Goal: Task Accomplishment & Management: Use online tool/utility

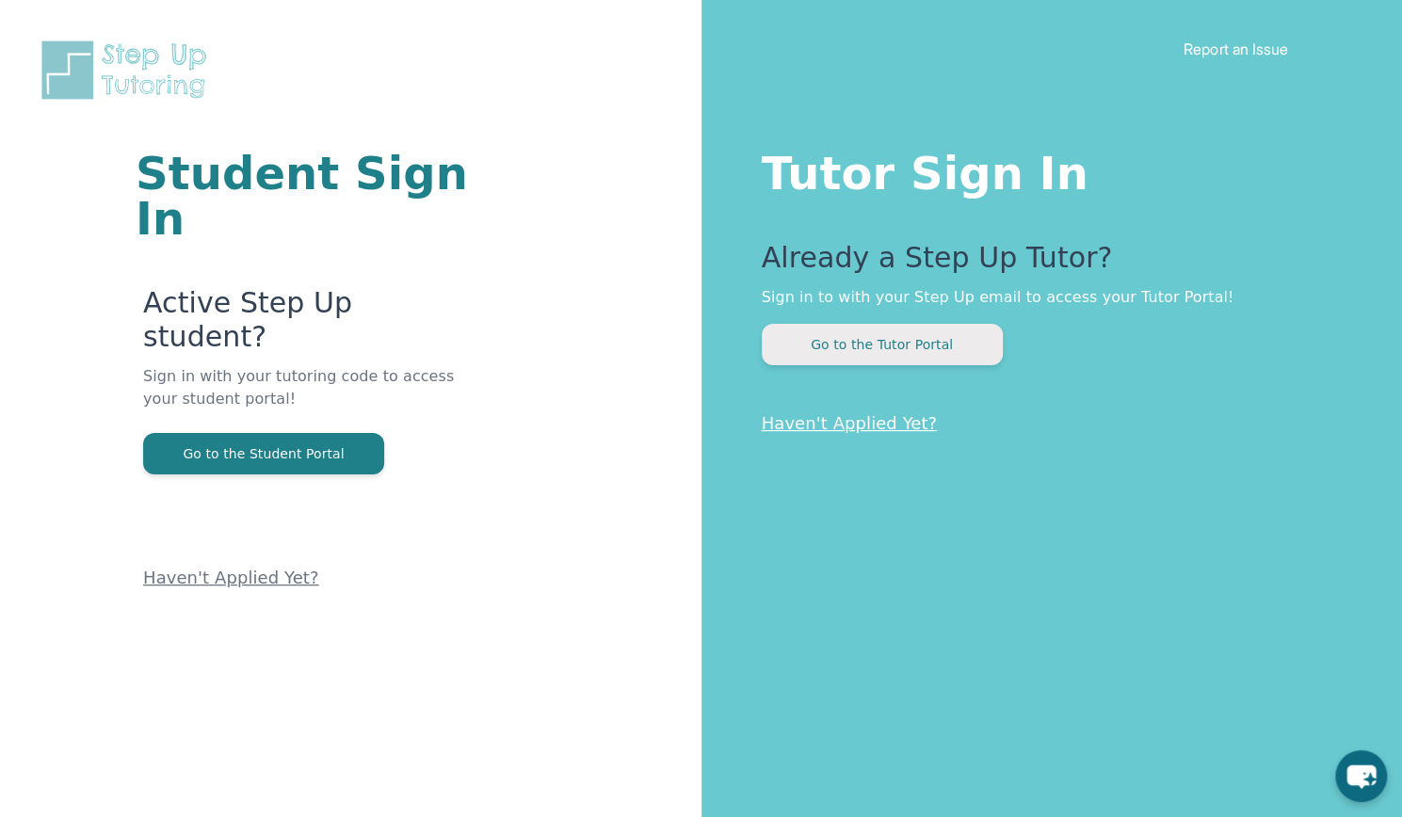
click at [853, 343] on button "Go to the Tutor Portal" at bounding box center [882, 344] width 241 height 41
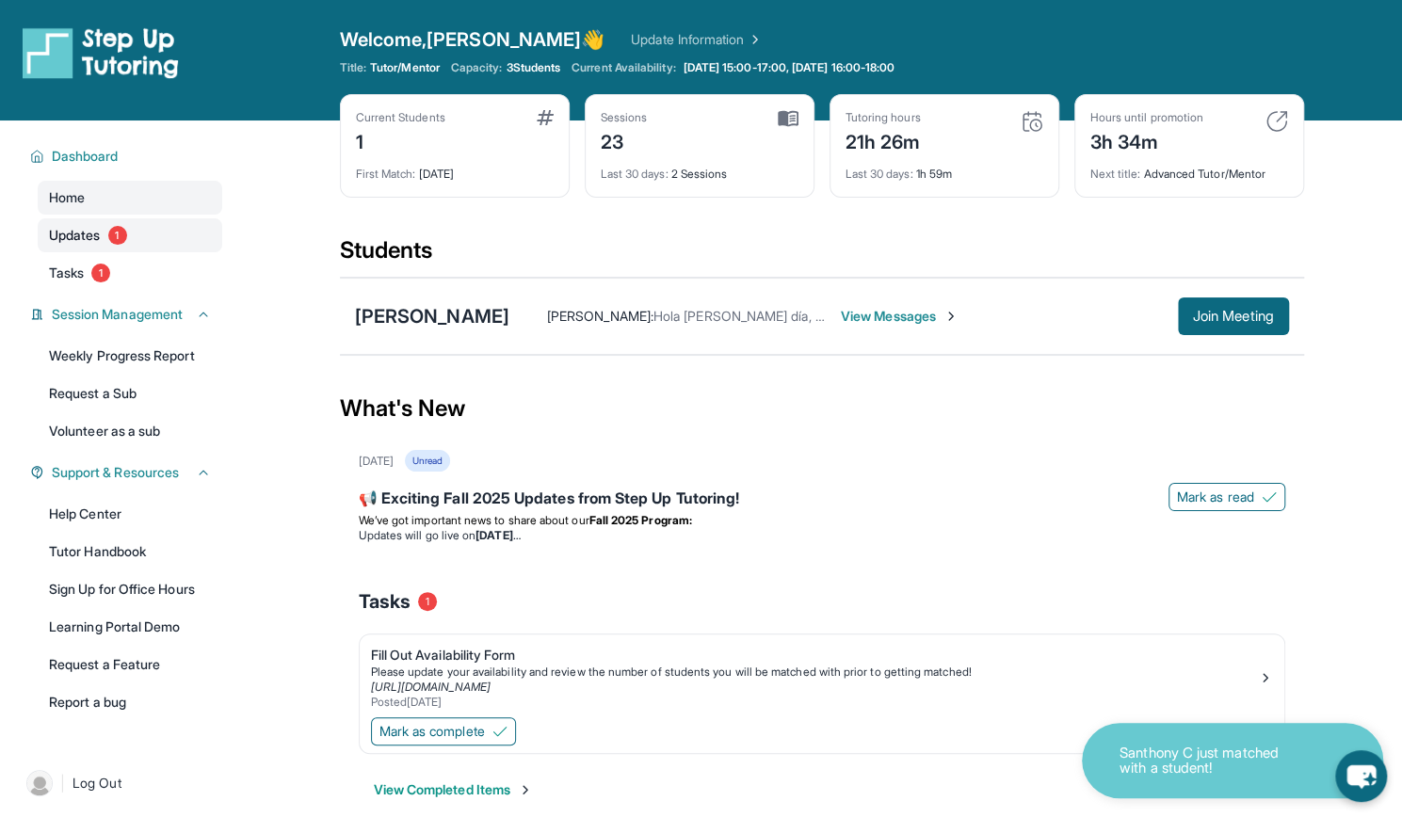
click at [158, 248] on link "Updates 1" at bounding box center [130, 235] width 185 height 34
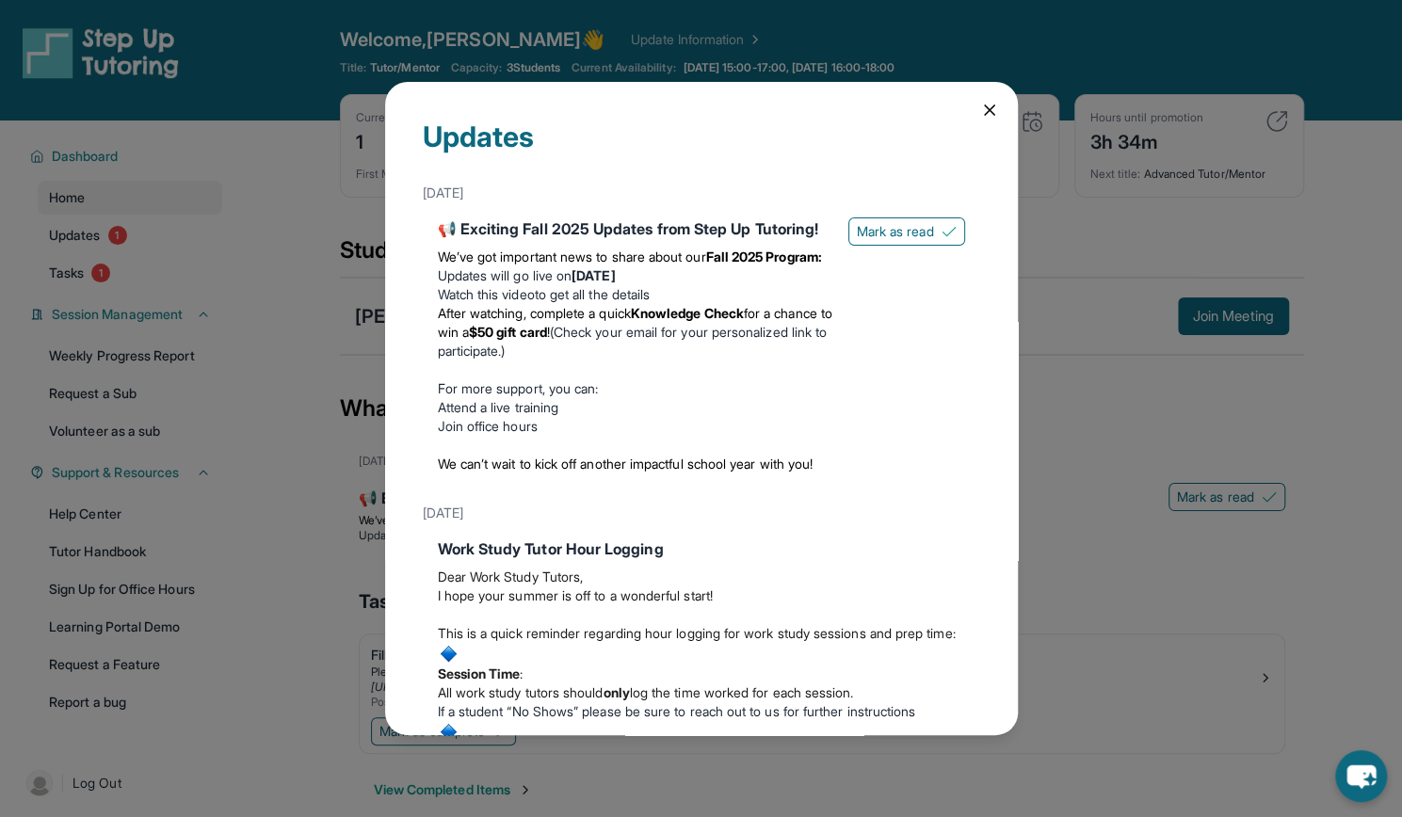
click at [980, 112] on icon at bounding box center [989, 110] width 19 height 19
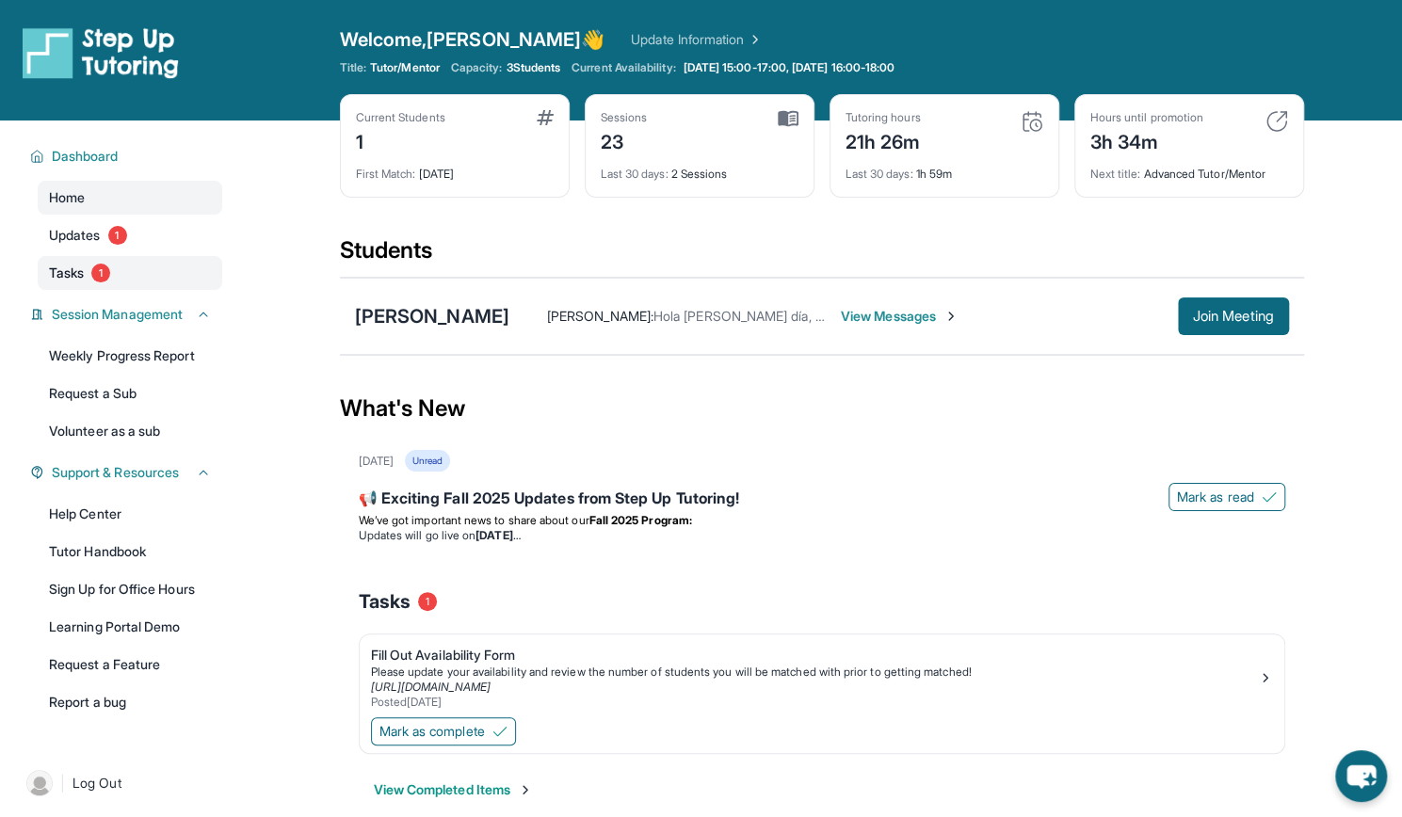
click at [114, 276] on link "Tasks 1" at bounding box center [130, 273] width 185 height 34
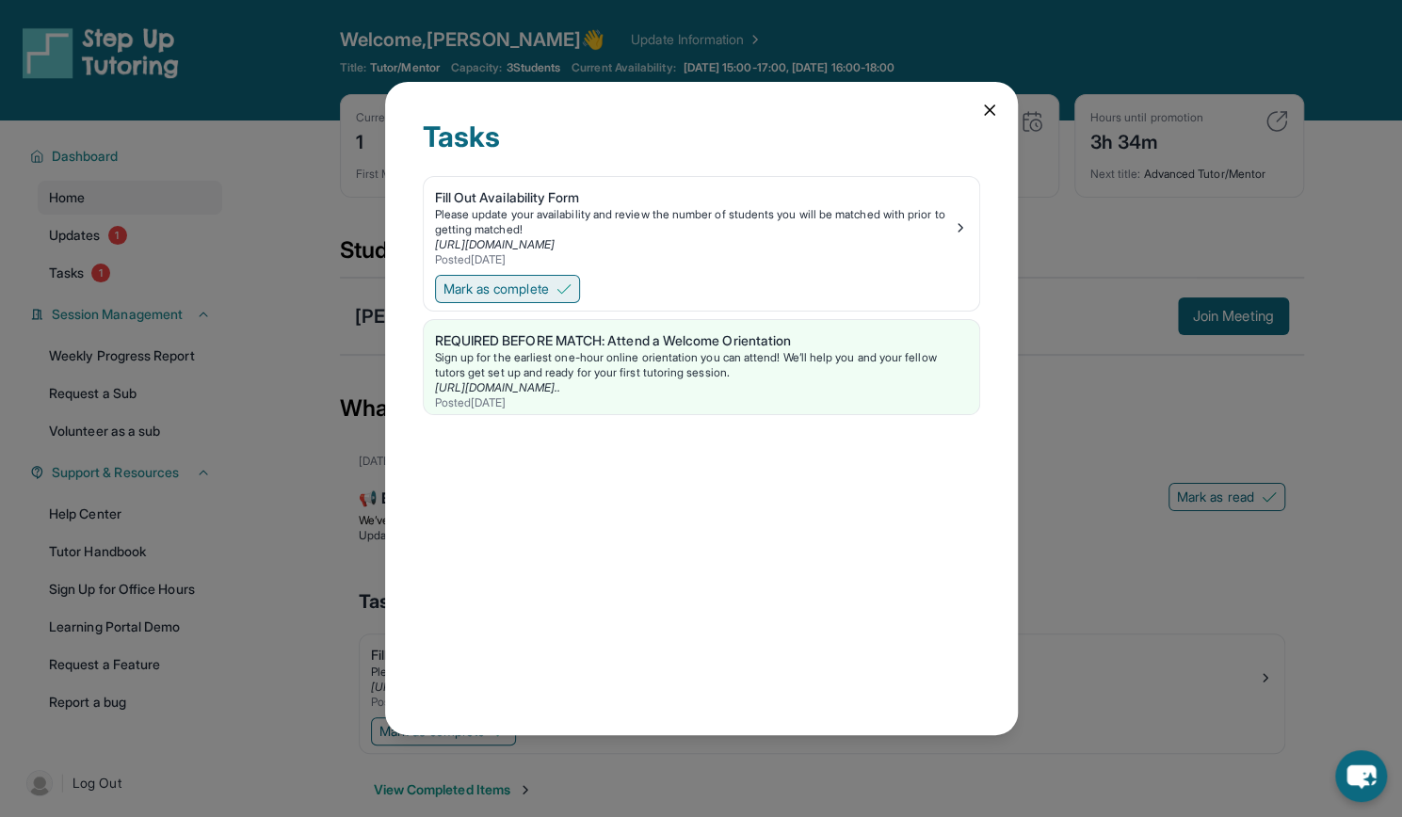
click at [507, 291] on span "Mark as complete" at bounding box center [496, 289] width 105 height 19
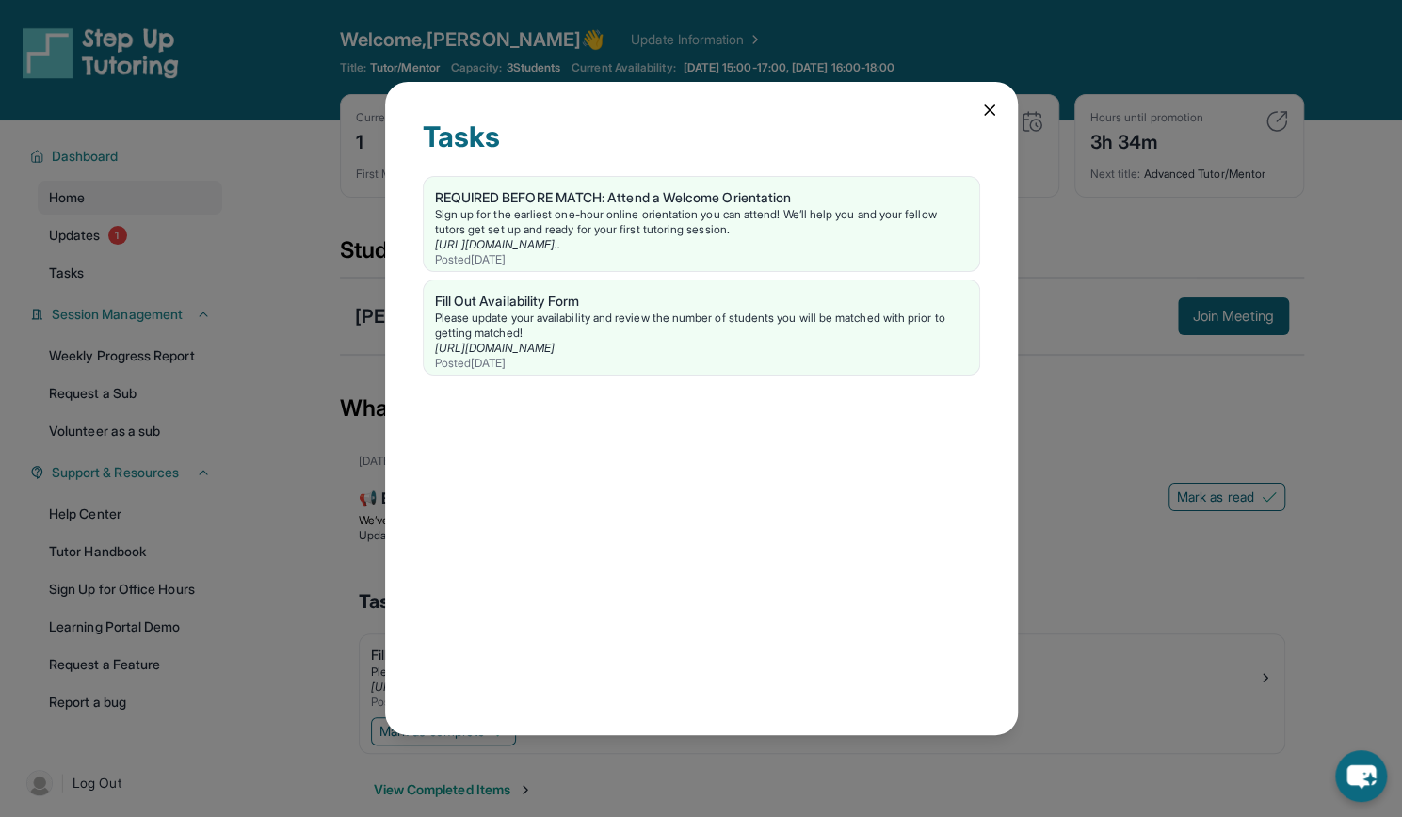
click at [996, 110] on icon at bounding box center [989, 110] width 19 height 19
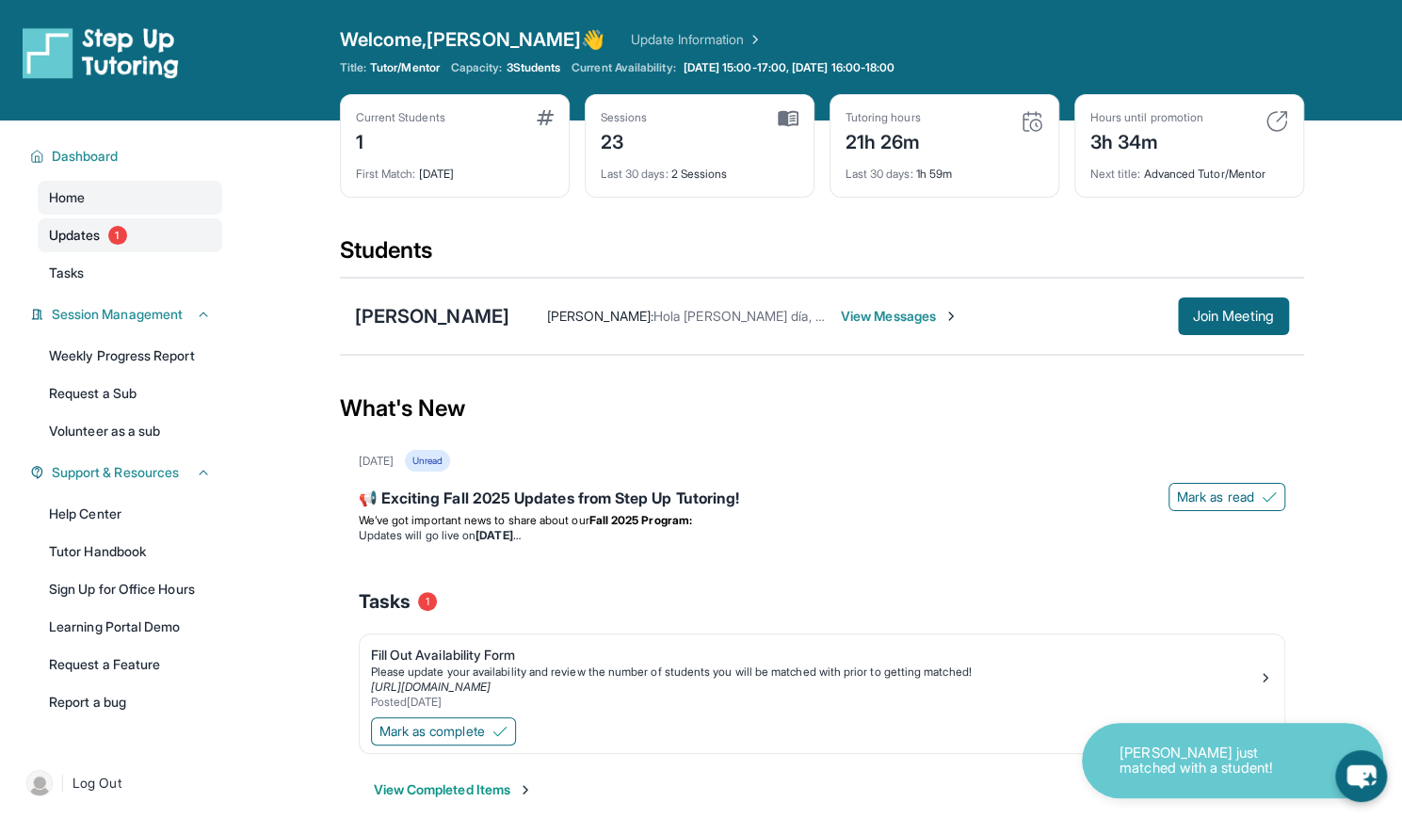
click at [167, 246] on link "Updates 1" at bounding box center [130, 235] width 185 height 34
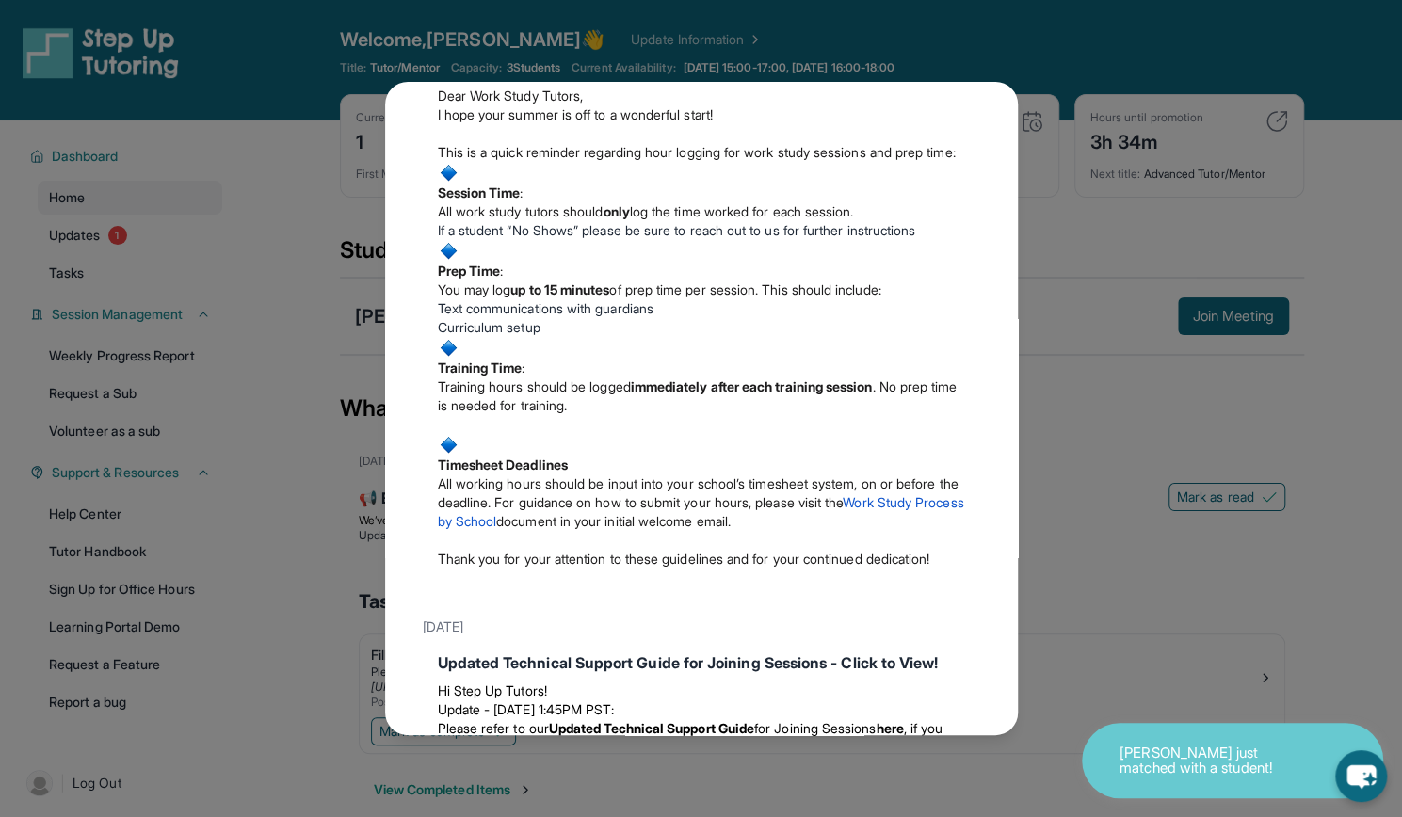
scroll to position [492, 0]
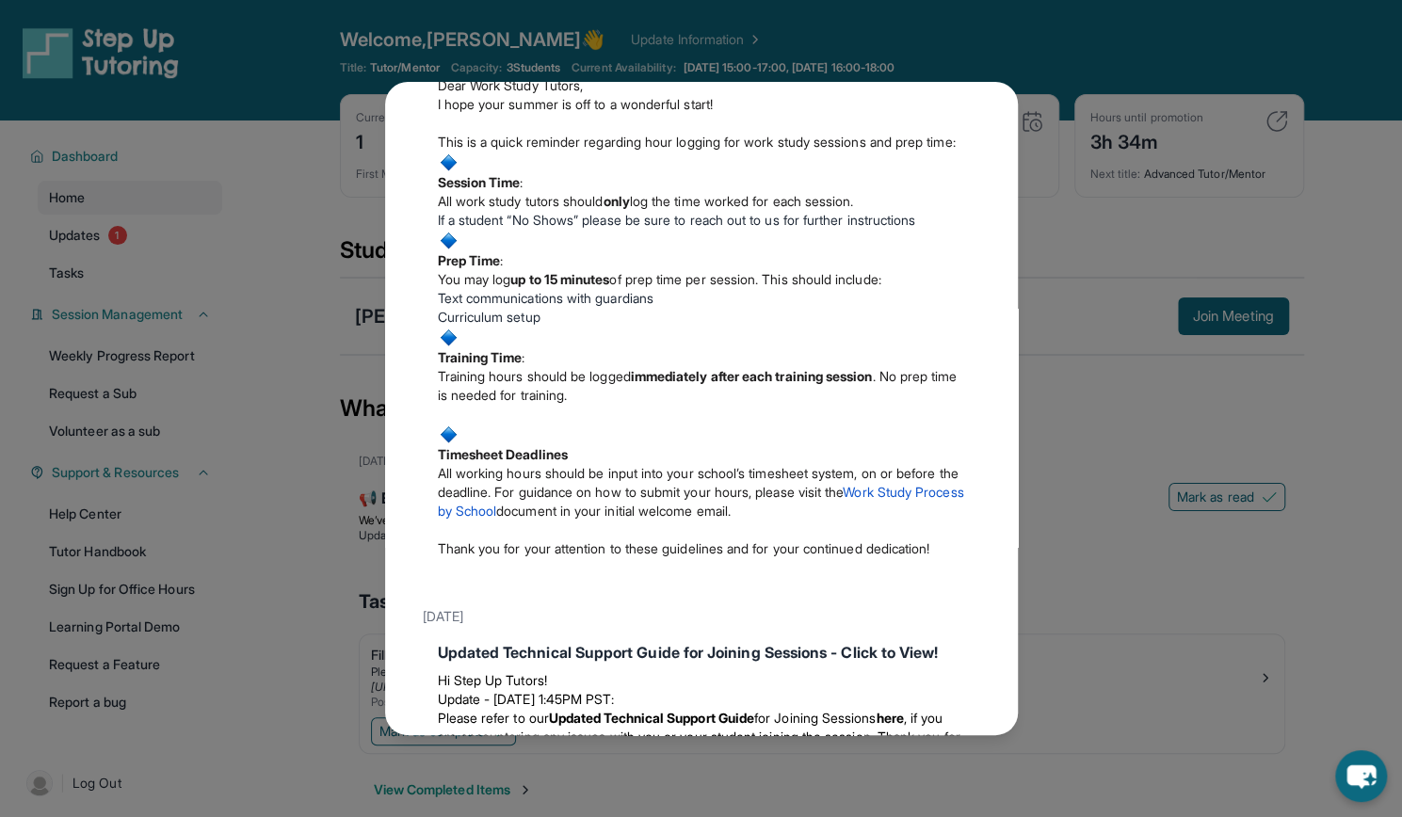
click at [111, 267] on div "Updates [DATE] 📢 Exciting Fall 2025 Updates from Step Up Tutoring! We’ve got im…" at bounding box center [701, 408] width 1402 height 817
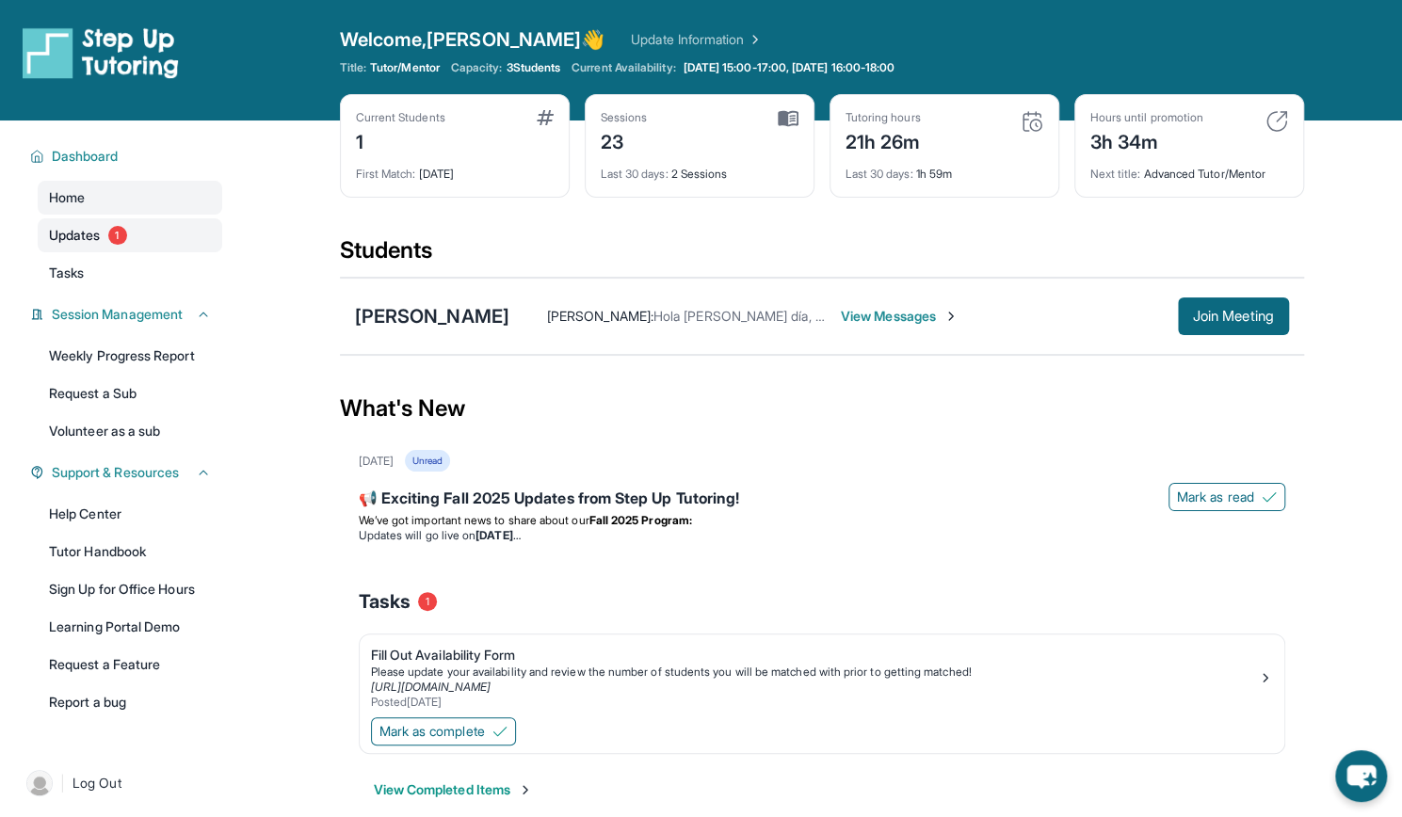
click at [116, 238] on span "1" at bounding box center [117, 235] width 19 height 19
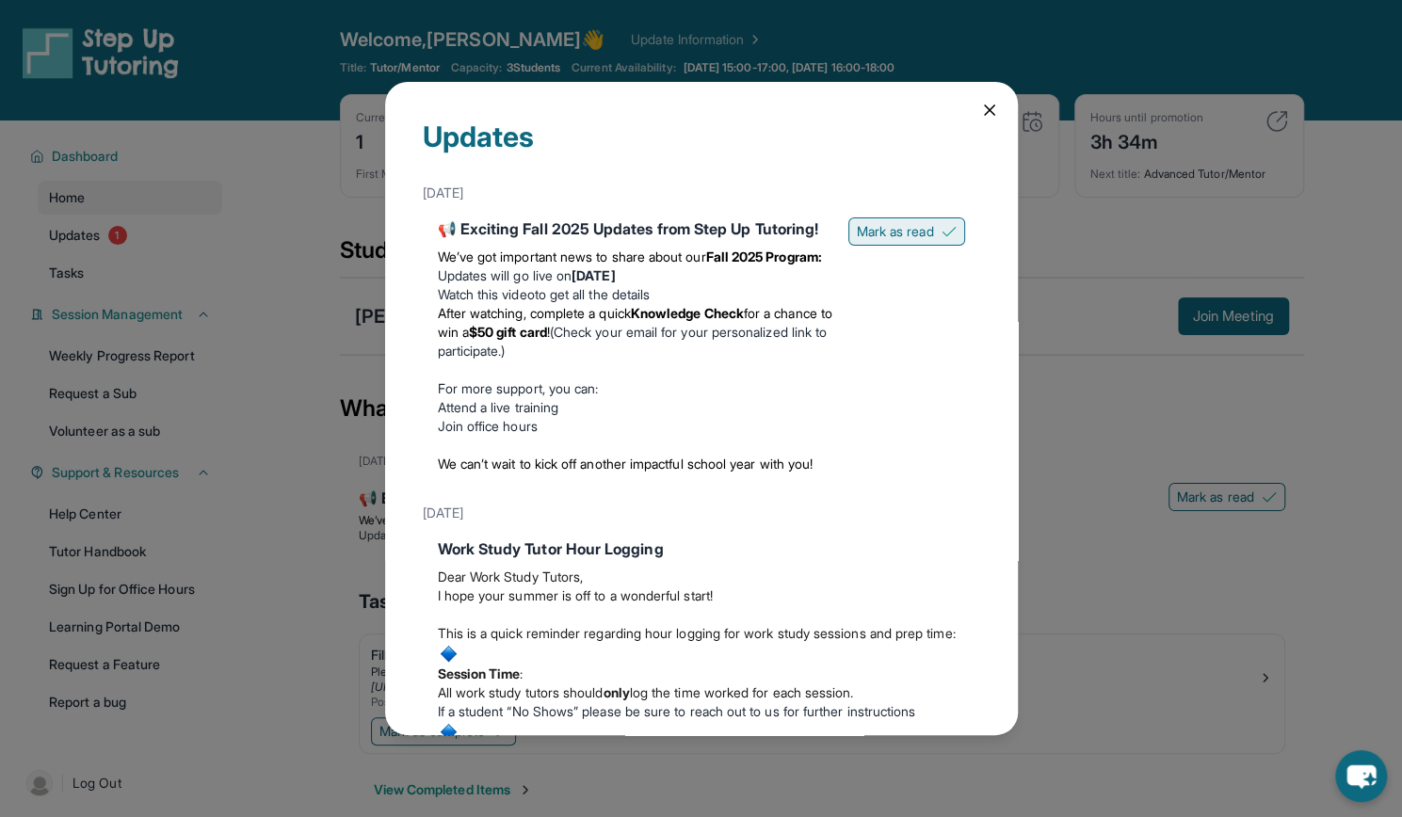
click at [910, 237] on span "Mark as read" at bounding box center [895, 231] width 77 height 19
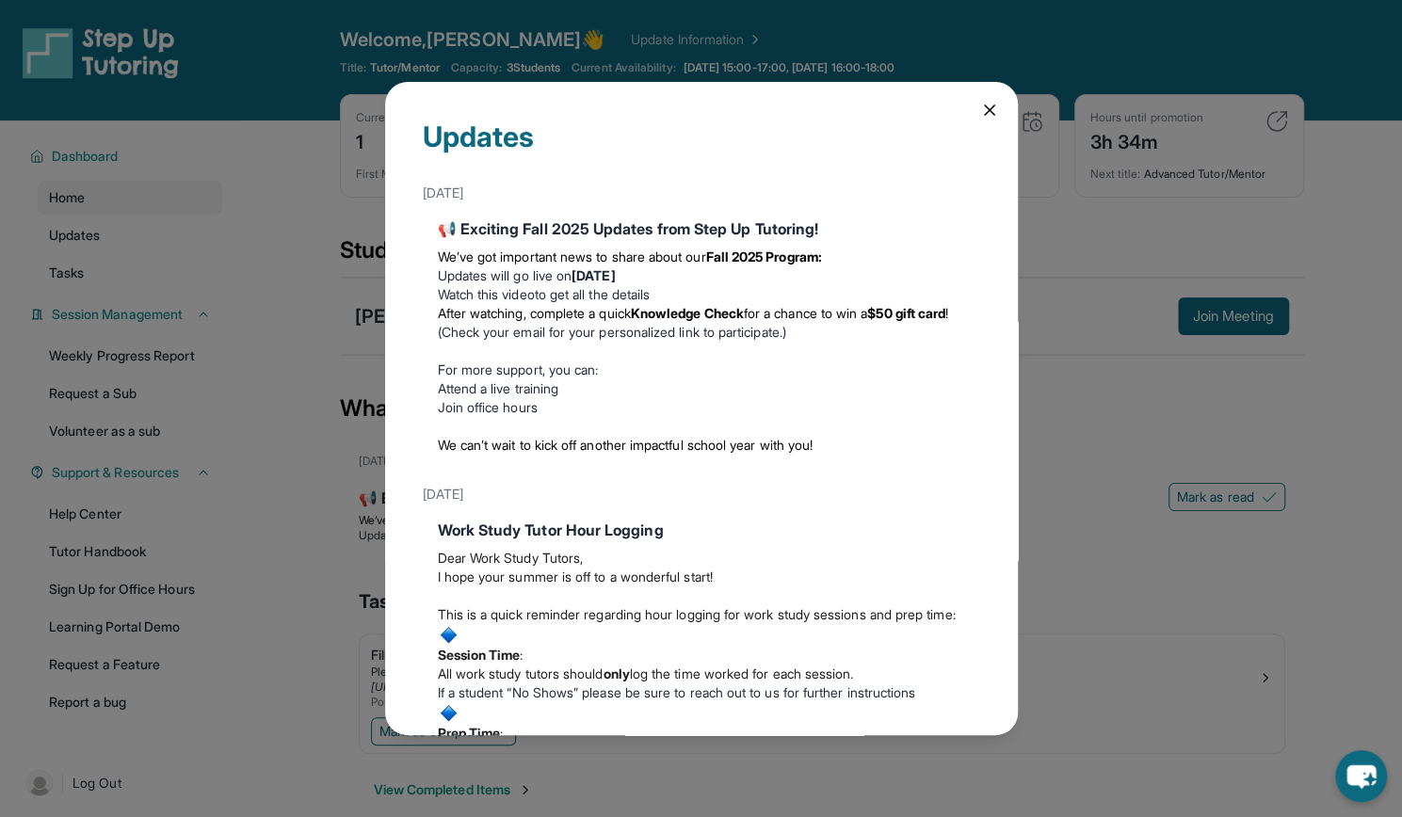
click at [985, 109] on icon at bounding box center [989, 109] width 9 height 9
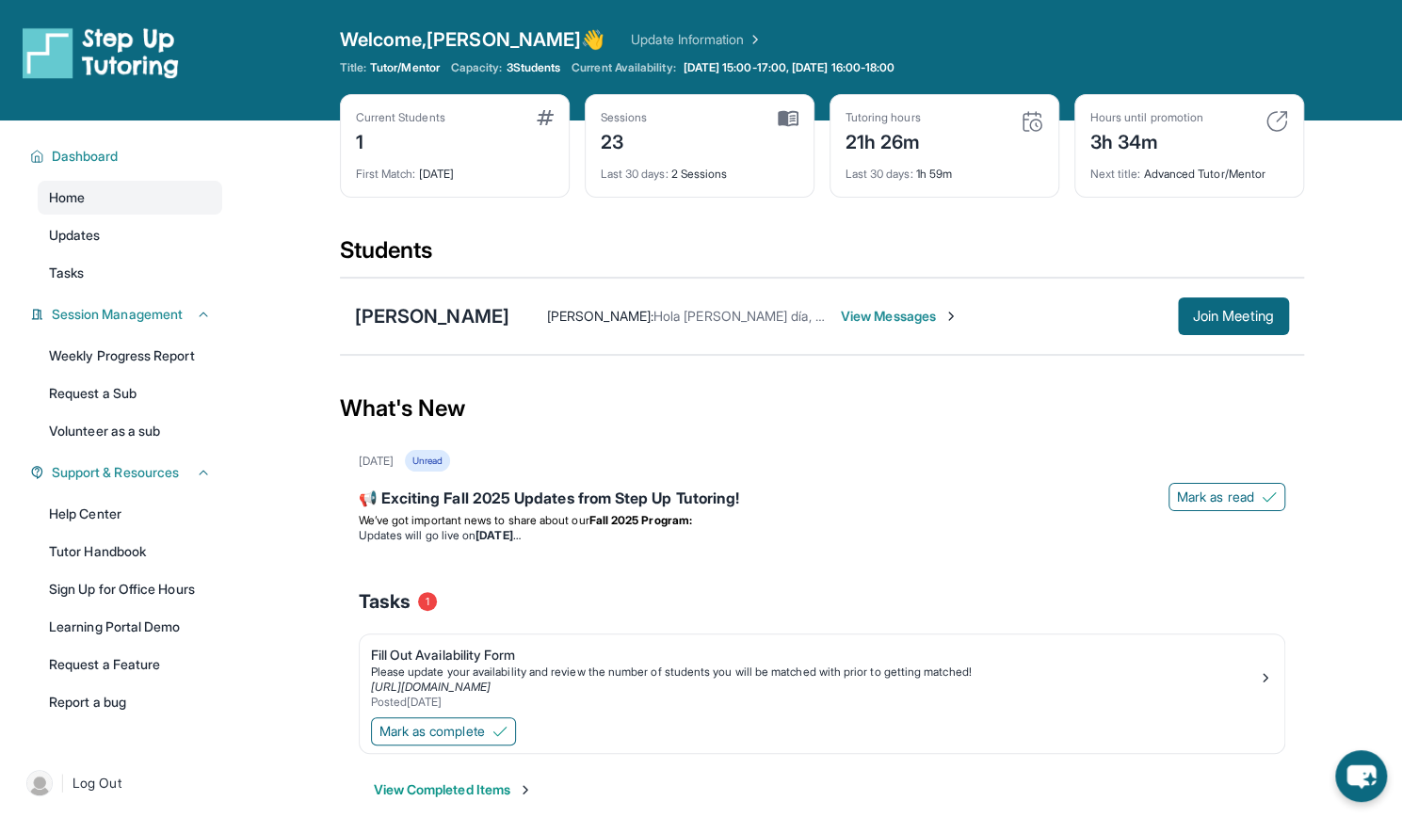
click at [1028, 123] on img at bounding box center [1032, 121] width 23 height 23
click at [1275, 119] on img at bounding box center [1277, 121] width 23 height 23
click at [1263, 321] on span "Join Meeting" at bounding box center [1233, 316] width 81 height 11
